Goal: Task Accomplishment & Management: Use online tool/utility

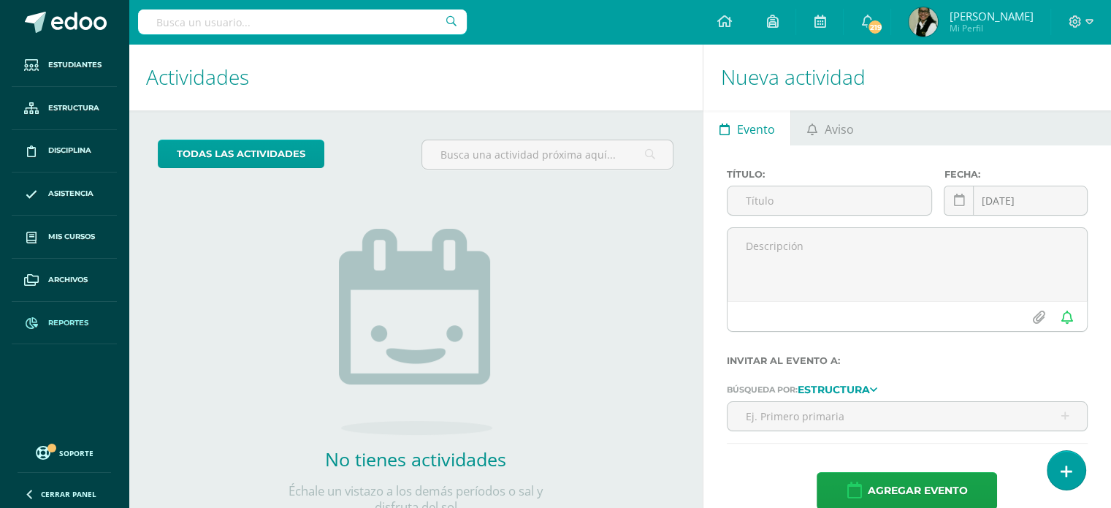
click at [60, 314] on link "Reportes" at bounding box center [64, 323] width 105 height 43
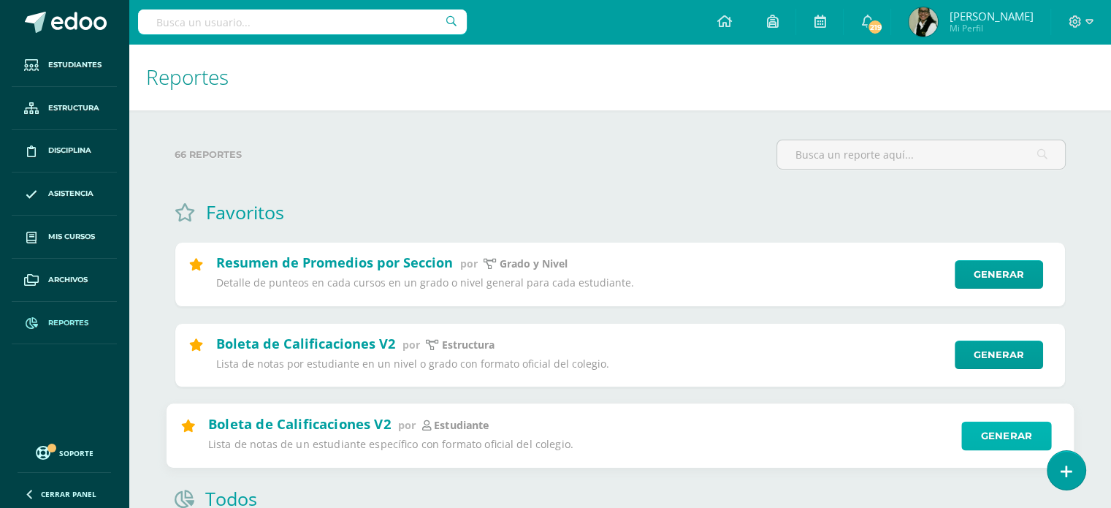
click at [1016, 445] on link "Generar" at bounding box center [1007, 435] width 90 height 29
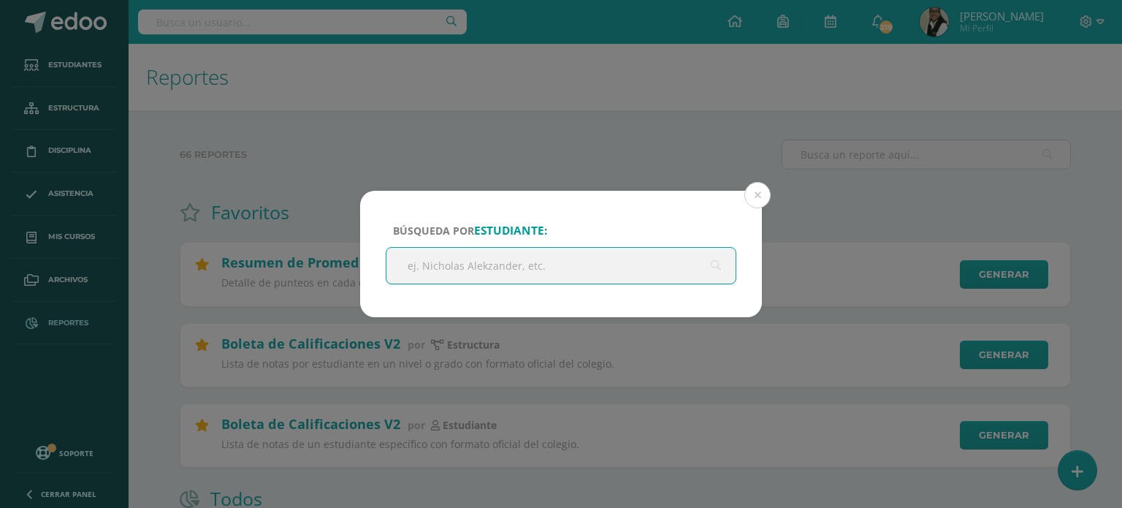
click at [690, 268] on input "text" at bounding box center [561, 266] width 349 height 36
type input "[PERSON_NAME]"
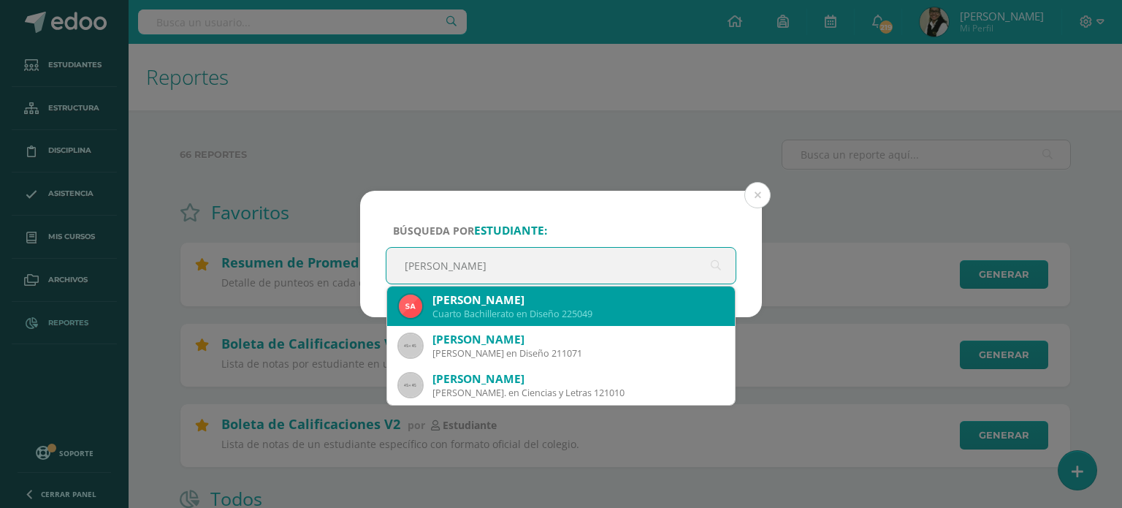
click at [596, 312] on div "Cuarto Bachillerato en Diseño 225049" at bounding box center [578, 314] width 291 height 12
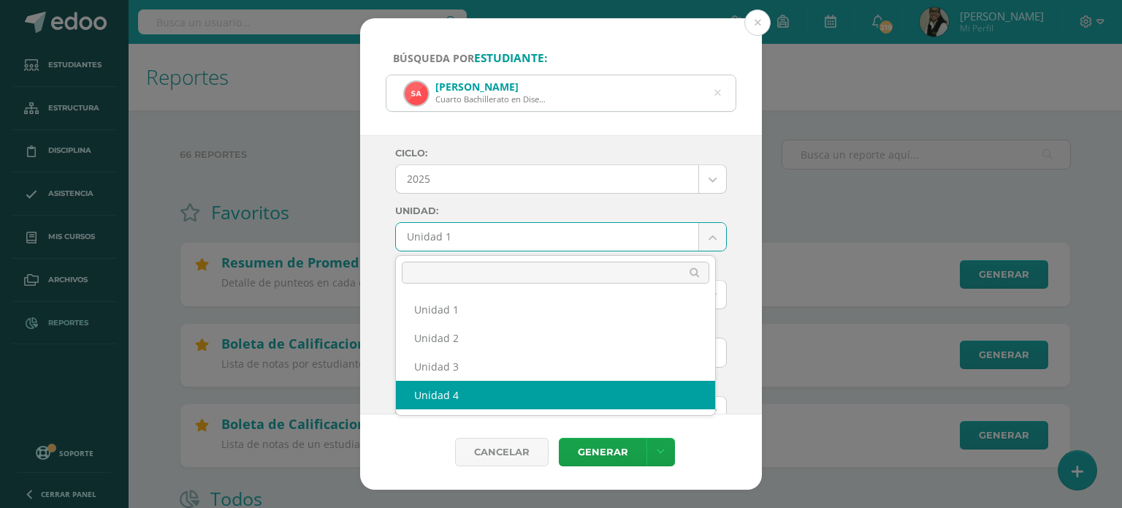
select select "Unidad 4"
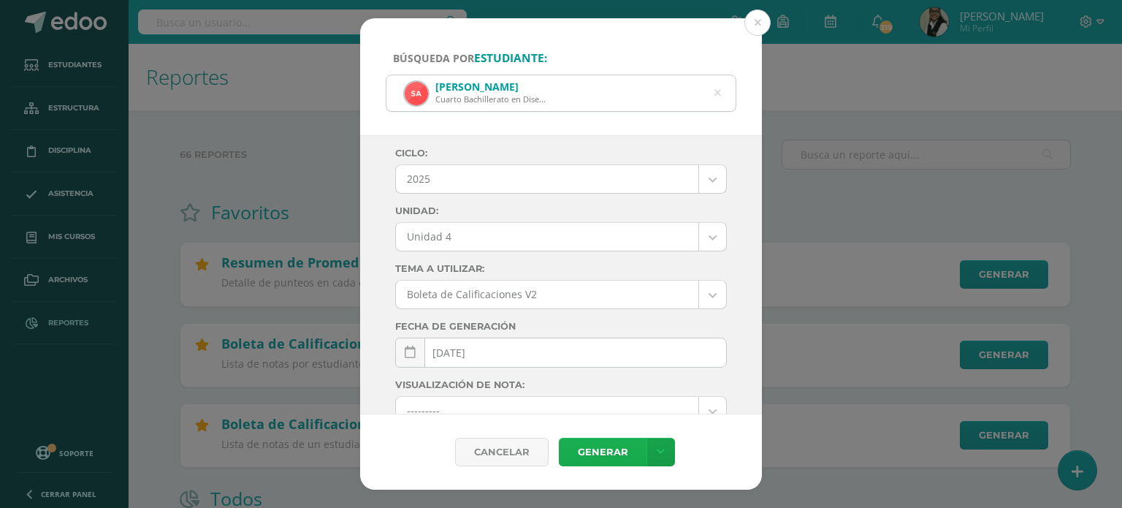
click at [623, 450] on link "Generar" at bounding box center [603, 452] width 88 height 28
click at [720, 96] on icon at bounding box center [718, 93] width 7 height 37
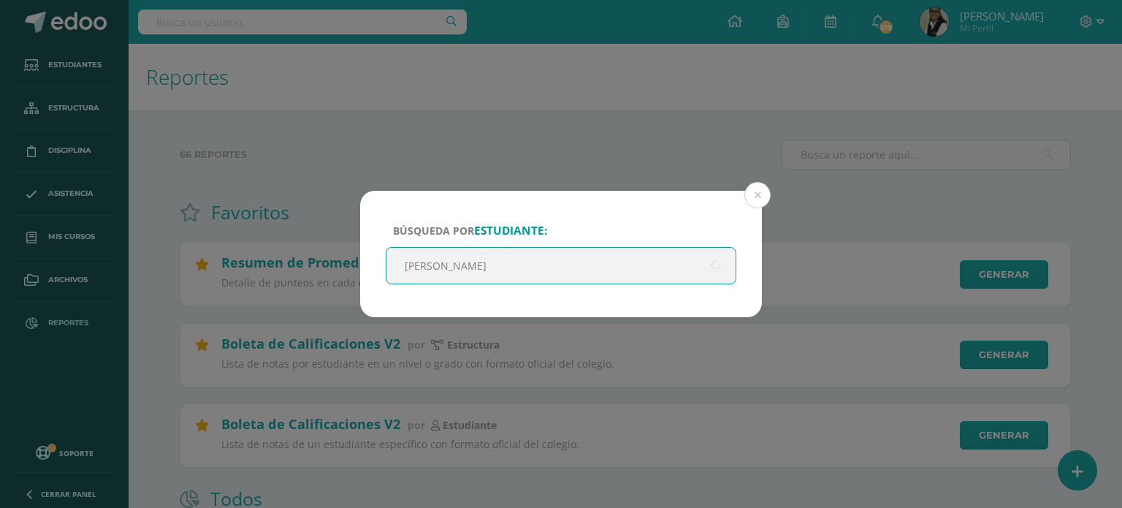
type input "[PERSON_NAME]"
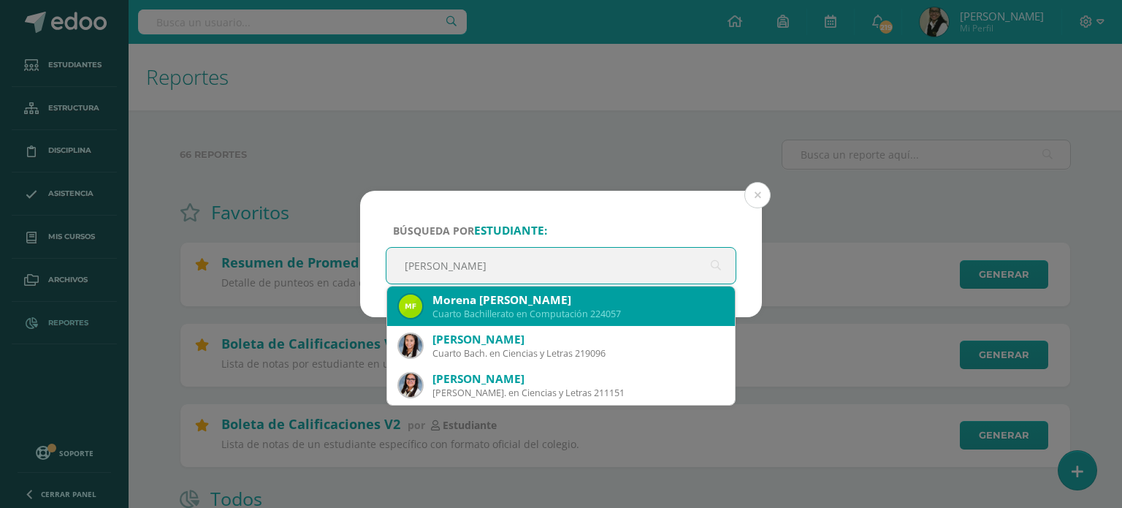
click at [601, 304] on div "Morena [PERSON_NAME]" at bounding box center [578, 299] width 291 height 15
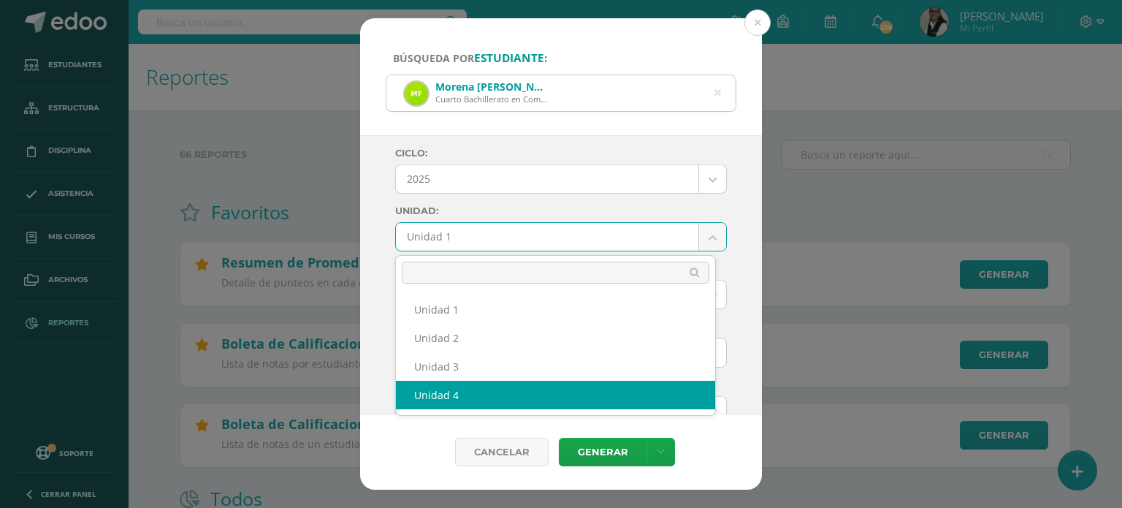
select select "Unidad 4"
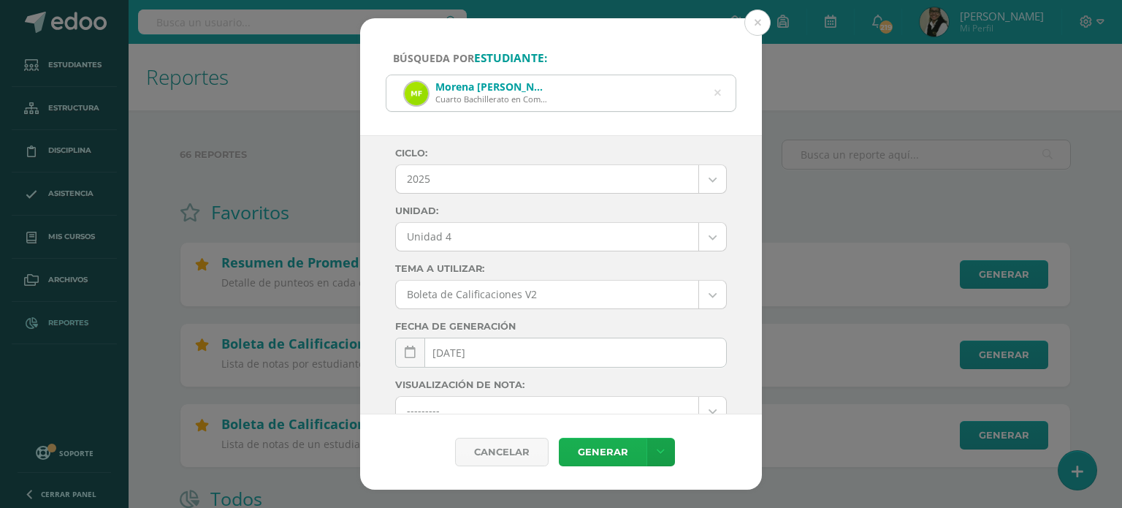
click at [599, 455] on link "Generar" at bounding box center [603, 452] width 88 height 28
click at [722, 92] on div "Morena [PERSON_NAME] Cuarto Bachillerato en Computación 224057" at bounding box center [561, 93] width 349 height 36
click at [716, 93] on icon at bounding box center [718, 93] width 7 height 37
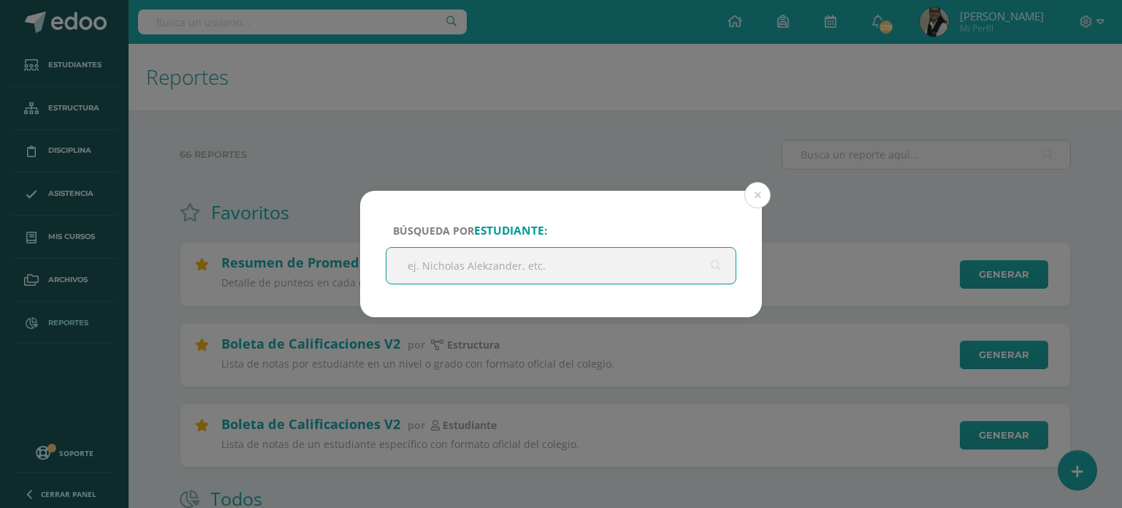
click at [665, 267] on input "text" at bounding box center [561, 266] width 349 height 36
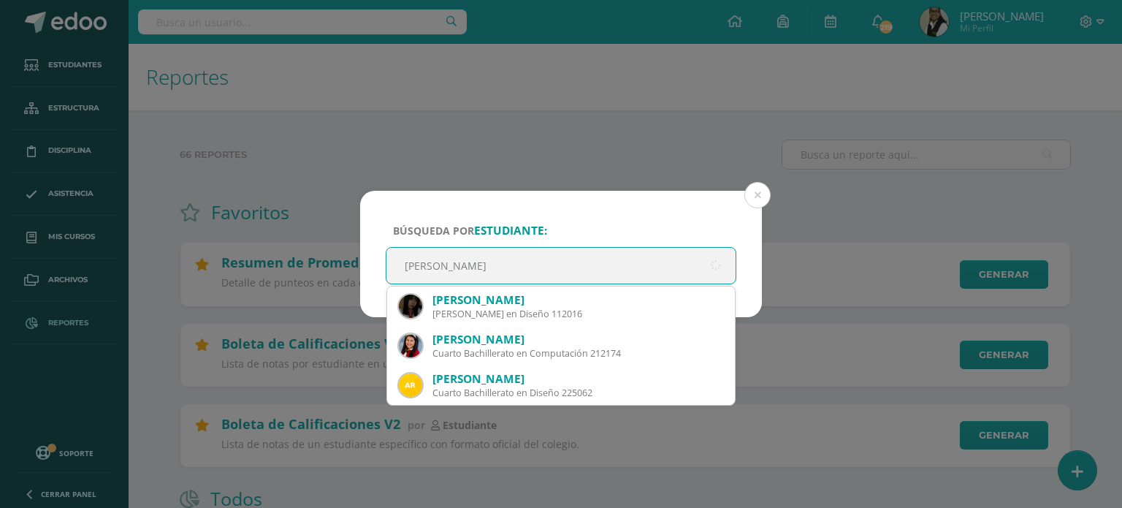
type input "[PERSON_NAME]"
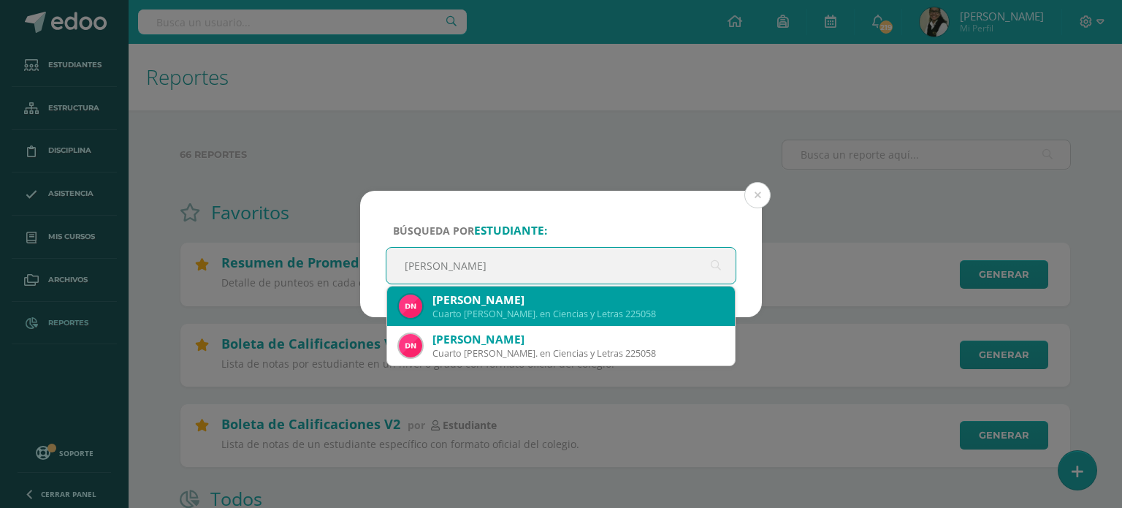
click at [572, 301] on div "[PERSON_NAME]" at bounding box center [578, 299] width 291 height 15
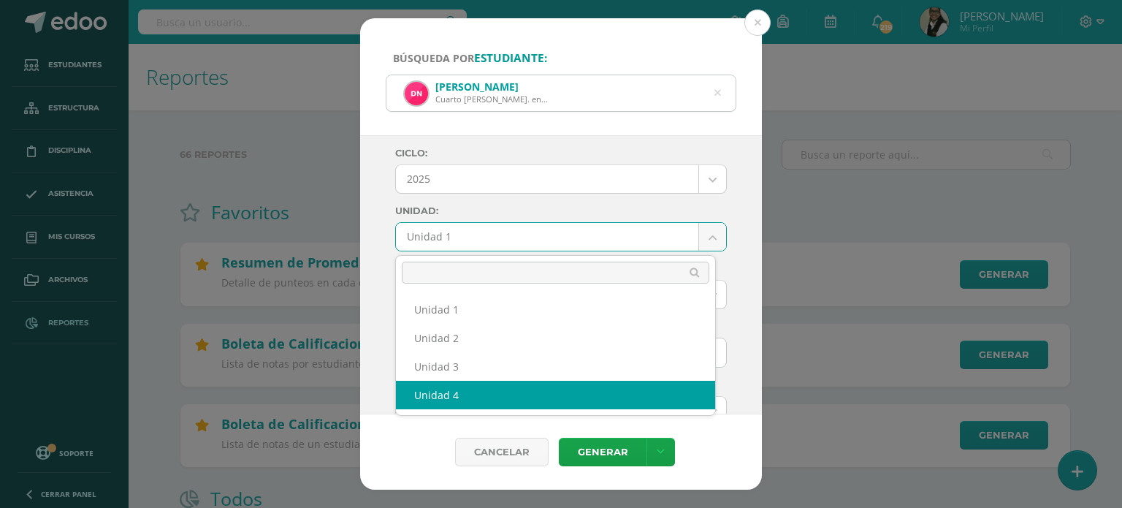
select select "Unidad 4"
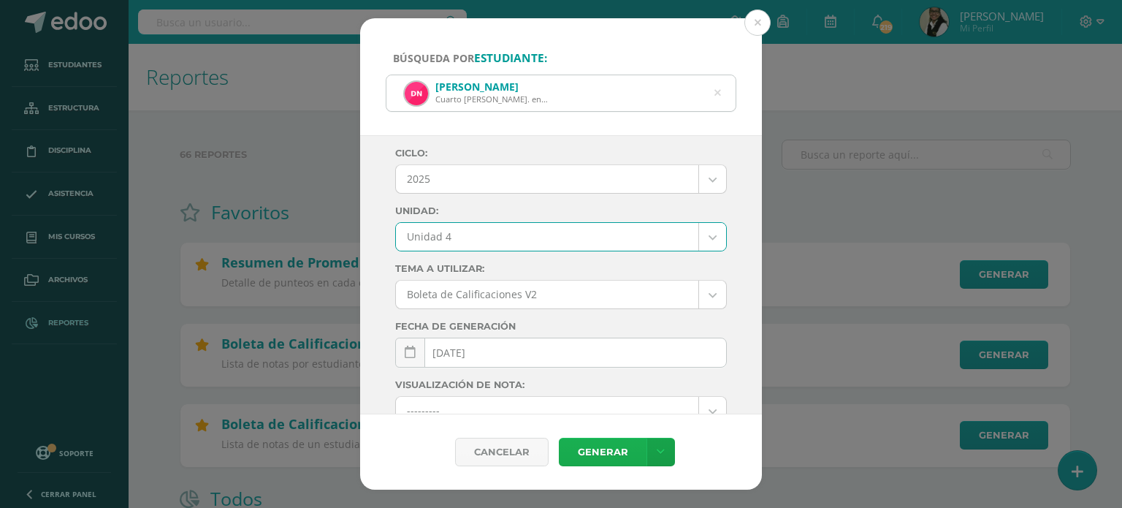
click at [587, 452] on link "Generar" at bounding box center [603, 452] width 88 height 28
click at [719, 95] on icon at bounding box center [717, 93] width 31 height 31
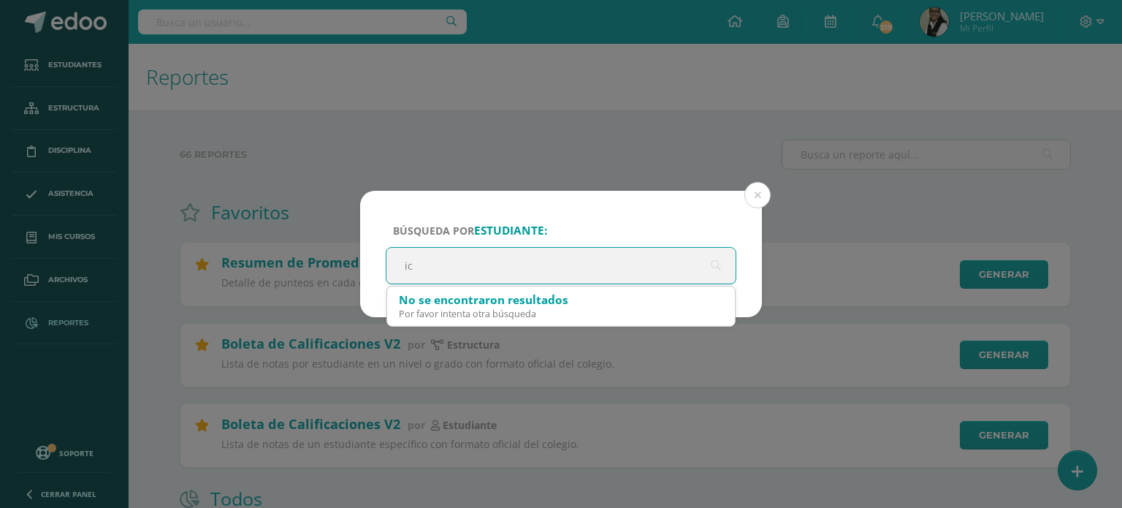
type input "i"
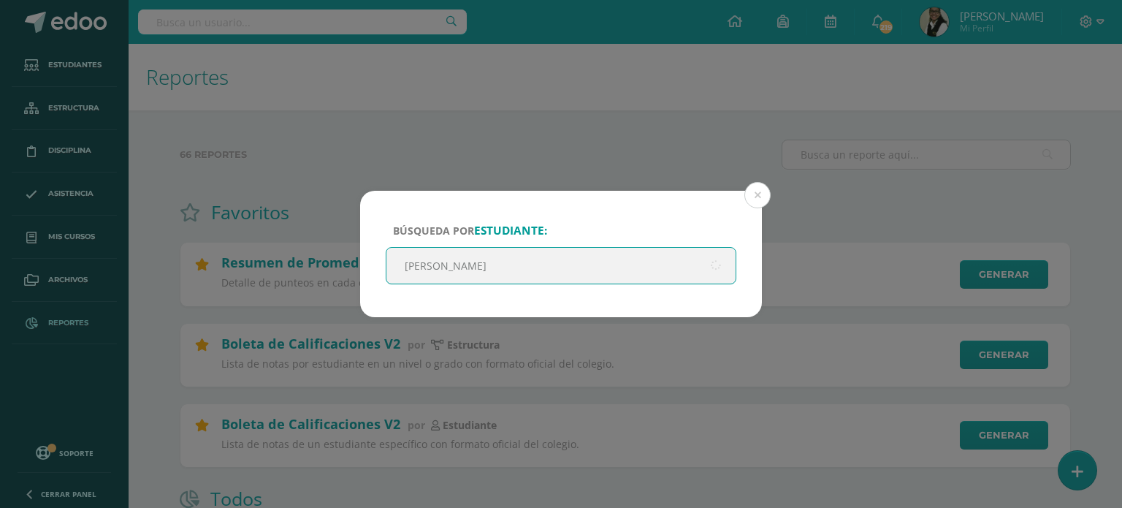
type input "[PERSON_NAME]"
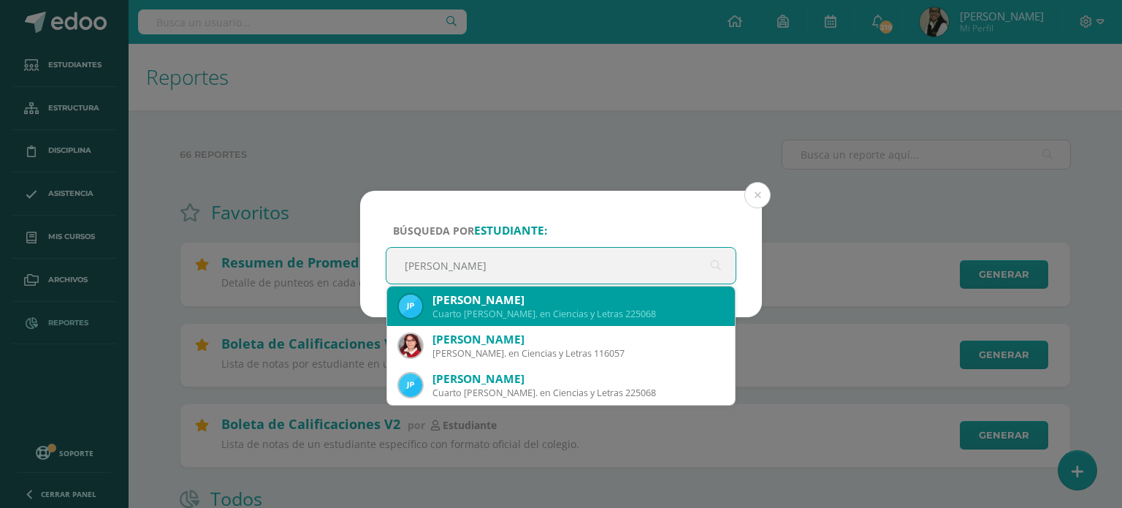
click at [535, 309] on div "Cuarto [PERSON_NAME]. en Ciencias y Letras 225068" at bounding box center [578, 314] width 291 height 12
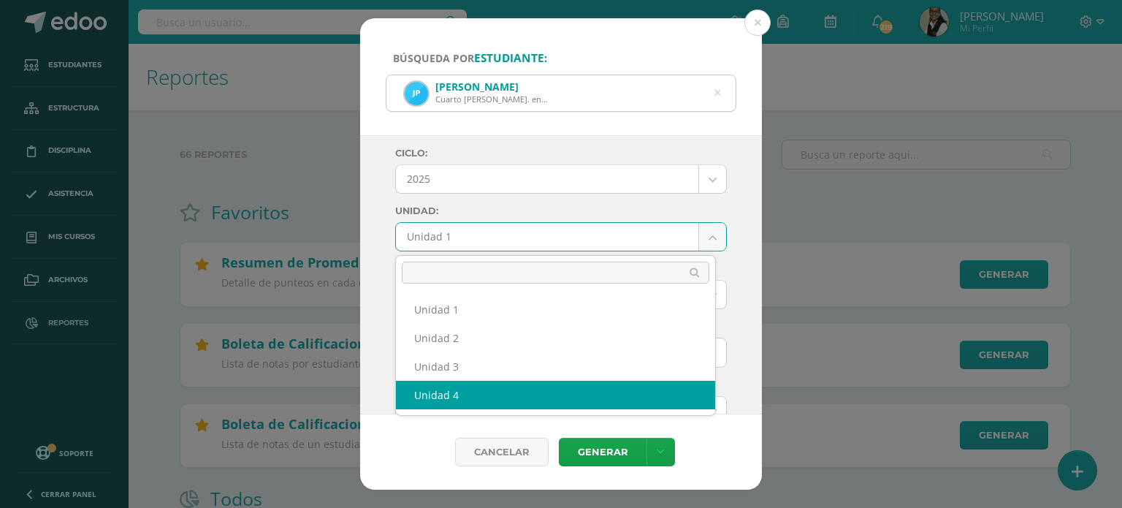
select select "Unidad 4"
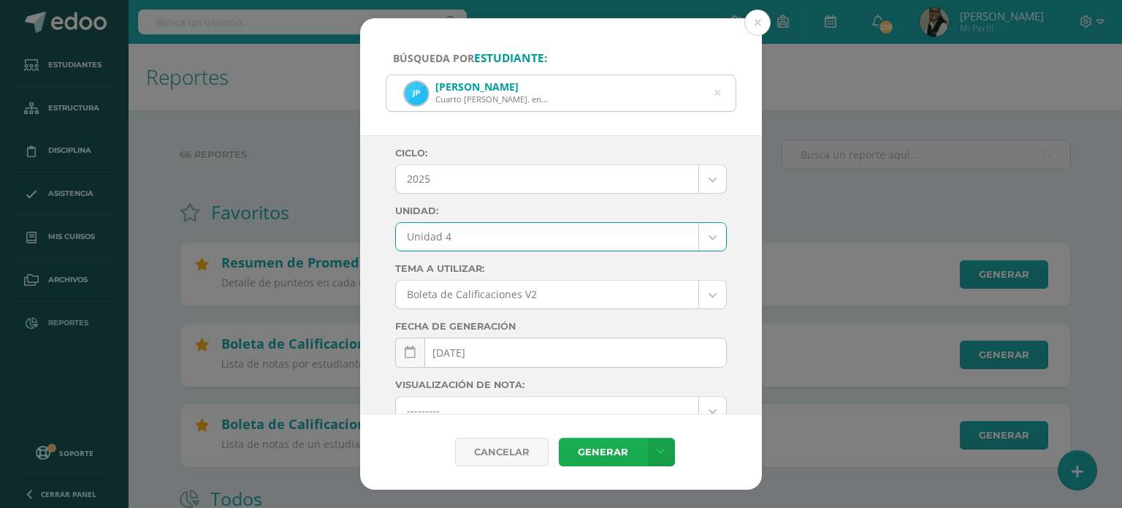
click at [593, 451] on link "Generar" at bounding box center [603, 452] width 88 height 28
click at [762, 26] on button at bounding box center [758, 22] width 26 height 26
